Goal: Information Seeking & Learning: Learn about a topic

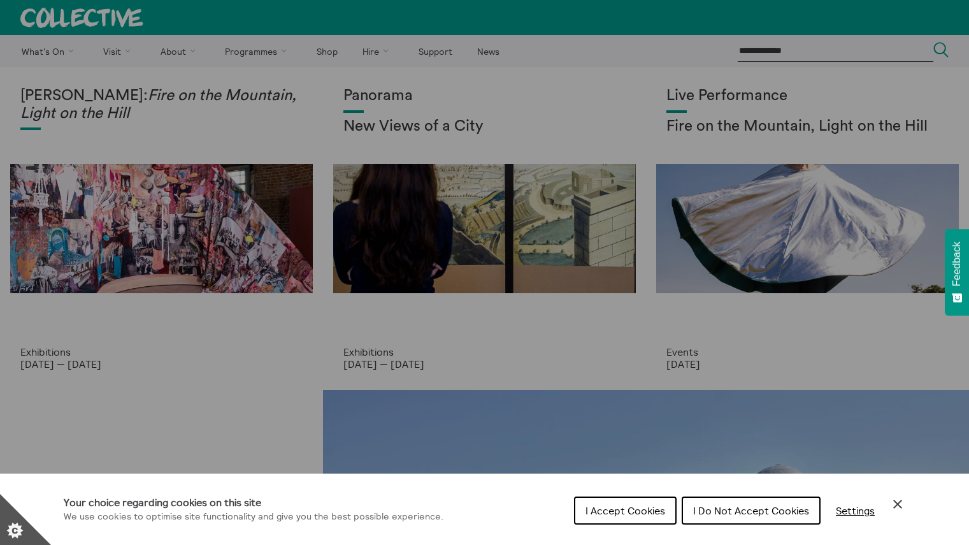
click at [893, 507] on icon "Close Cookie Control" at bounding box center [897, 503] width 15 height 15
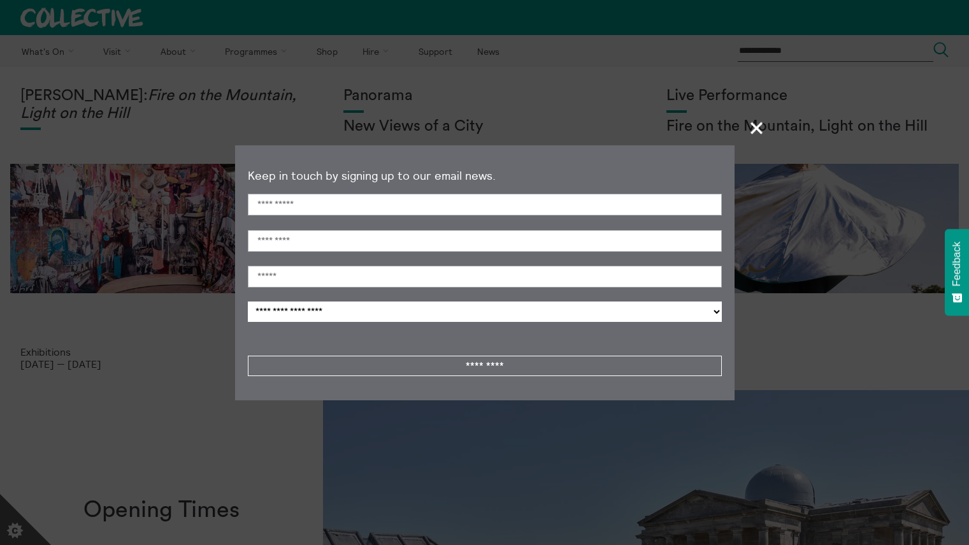
click at [756, 126] on span "+" at bounding box center [757, 128] width 38 height 38
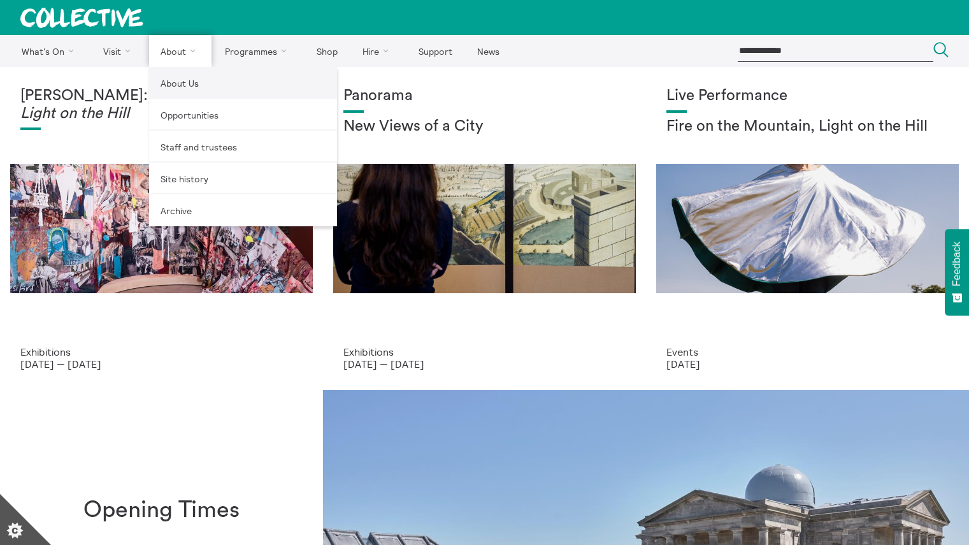
click at [195, 82] on link "About Us" at bounding box center [243, 83] width 188 height 32
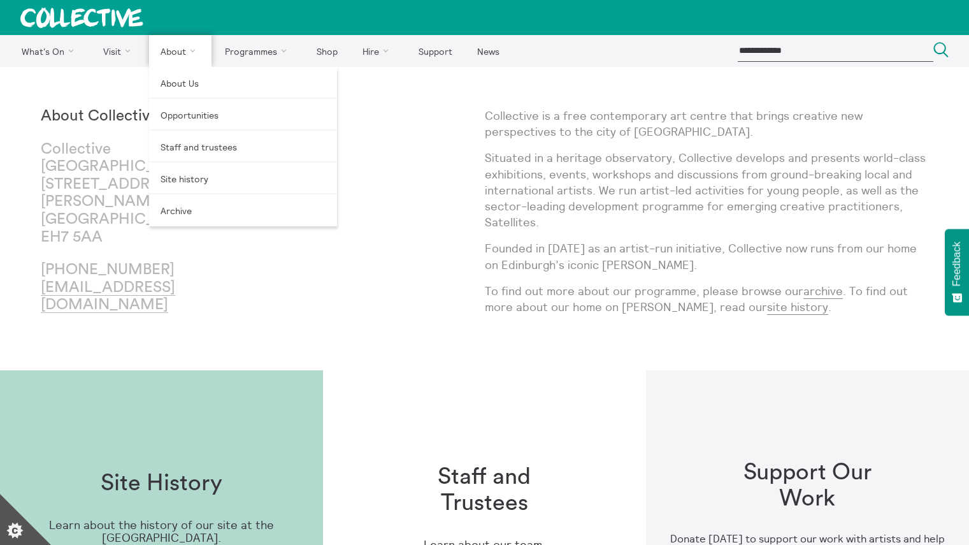
click at [190, 51] on link "About" at bounding box center [180, 51] width 62 height 32
click at [194, 147] on link "Staff and trustees" at bounding box center [243, 147] width 188 height 32
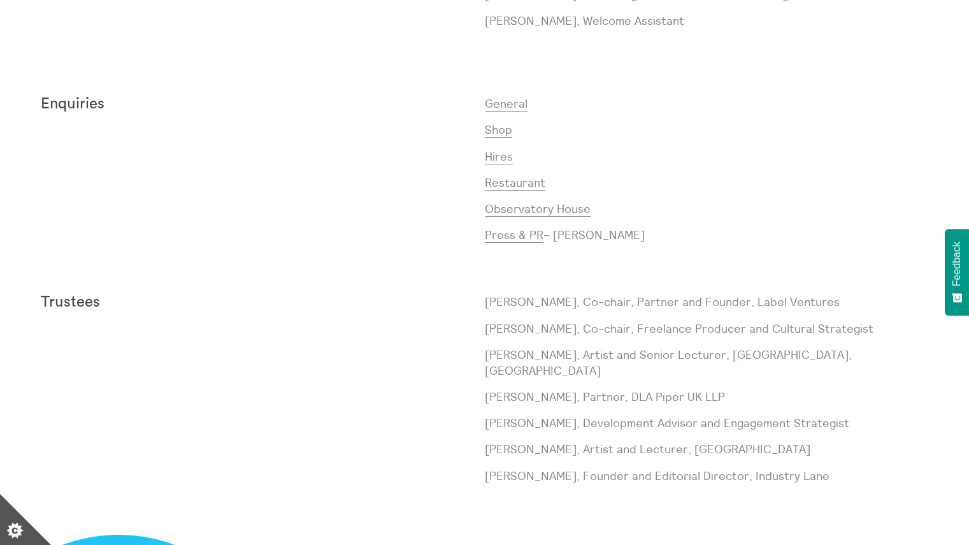
scroll to position [1062, 0]
drag, startPoint x: 565, startPoint y: 423, endPoint x: 828, endPoint y: 422, distance: 263.1
click at [828, 422] on p "Megan Leckie, Development Advisor and Engagement Strategist" at bounding box center [707, 422] width 444 height 16
copy p "Development Advisor and Engagement Strategist"
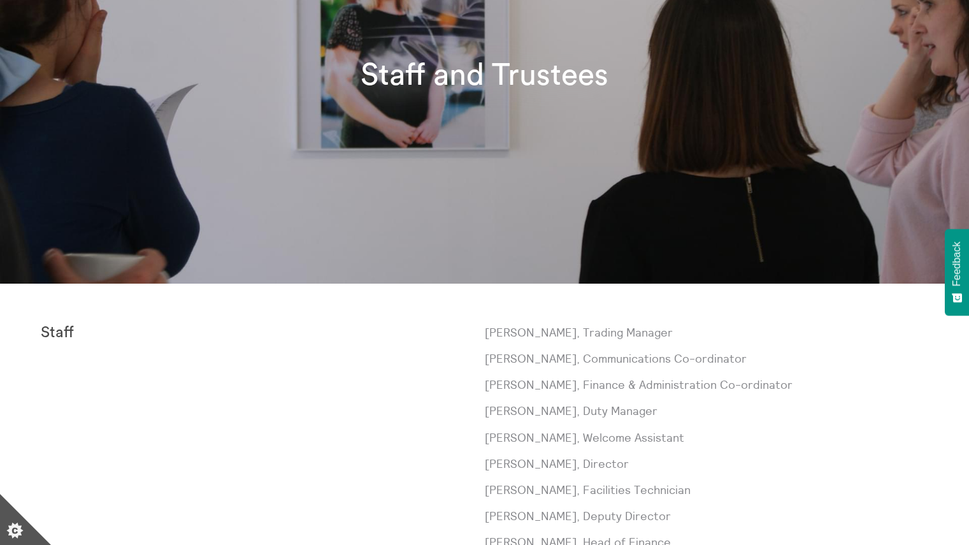
scroll to position [0, 0]
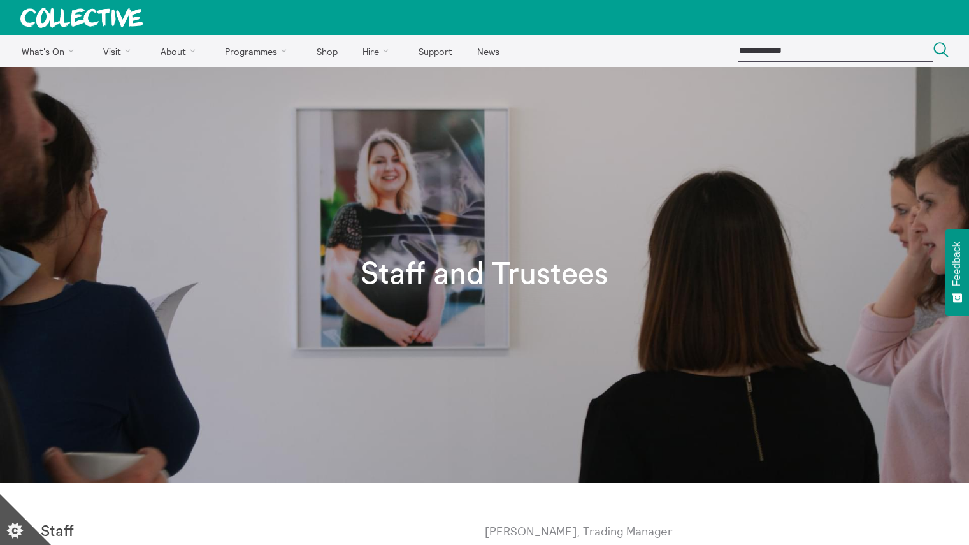
click at [55, 19] on icon at bounding box center [81, 18] width 123 height 20
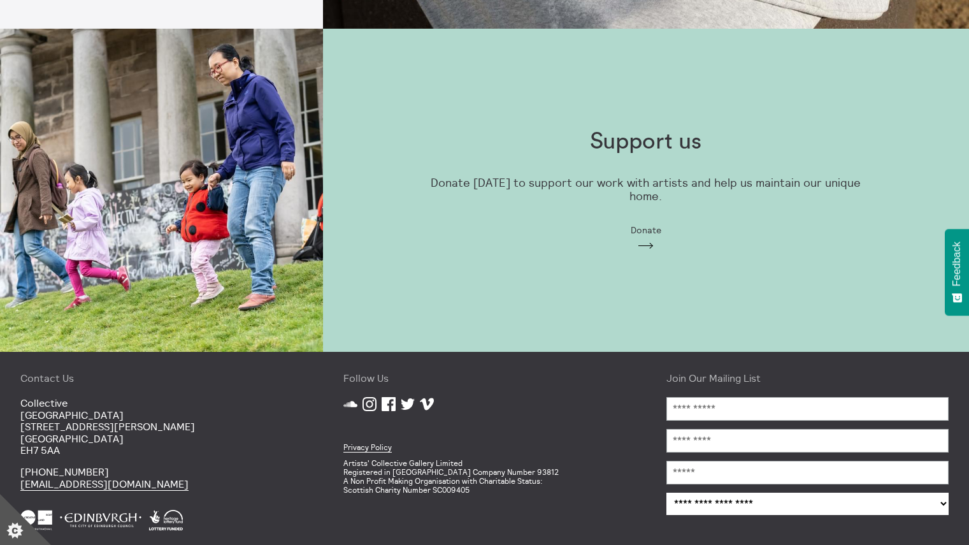
scroll to position [1377, 0]
